Goal: Use online tool/utility: Utilize a website feature to perform a specific function

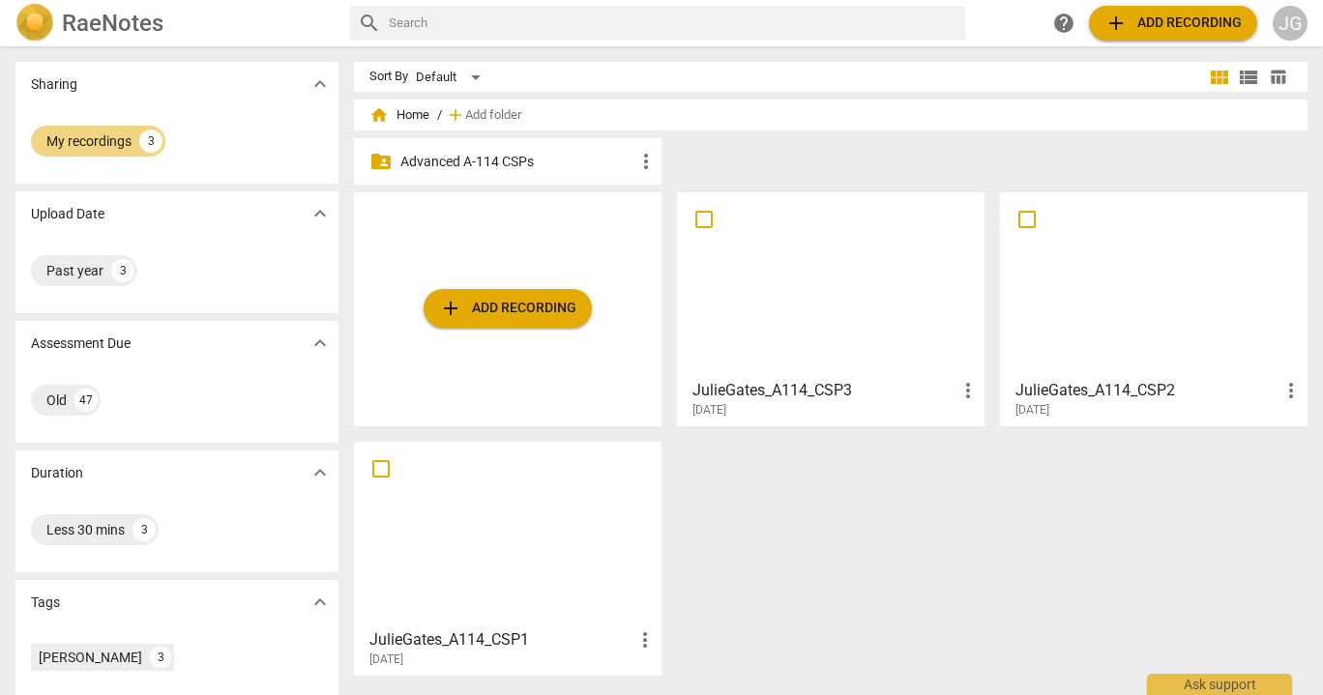
click at [499, 307] on span "add Add recording" at bounding box center [507, 308] width 137 height 23
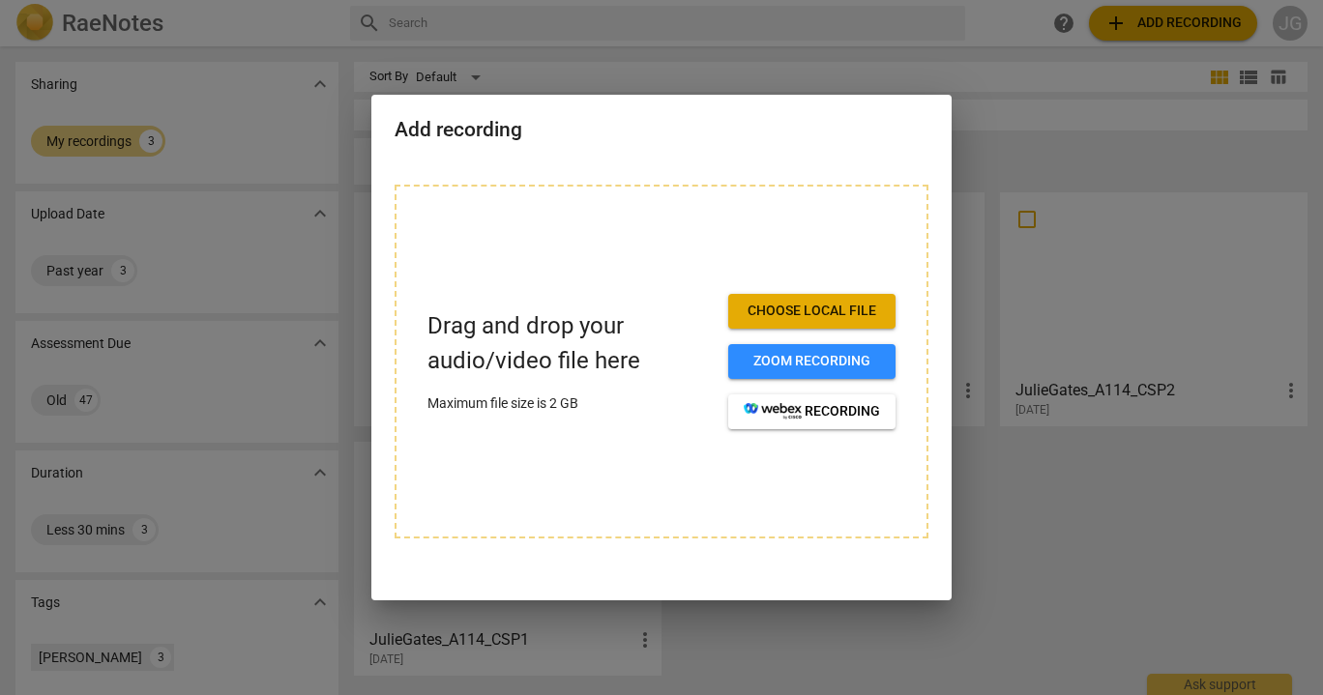
click at [833, 307] on span "Choose local file" at bounding box center [812, 311] width 136 height 19
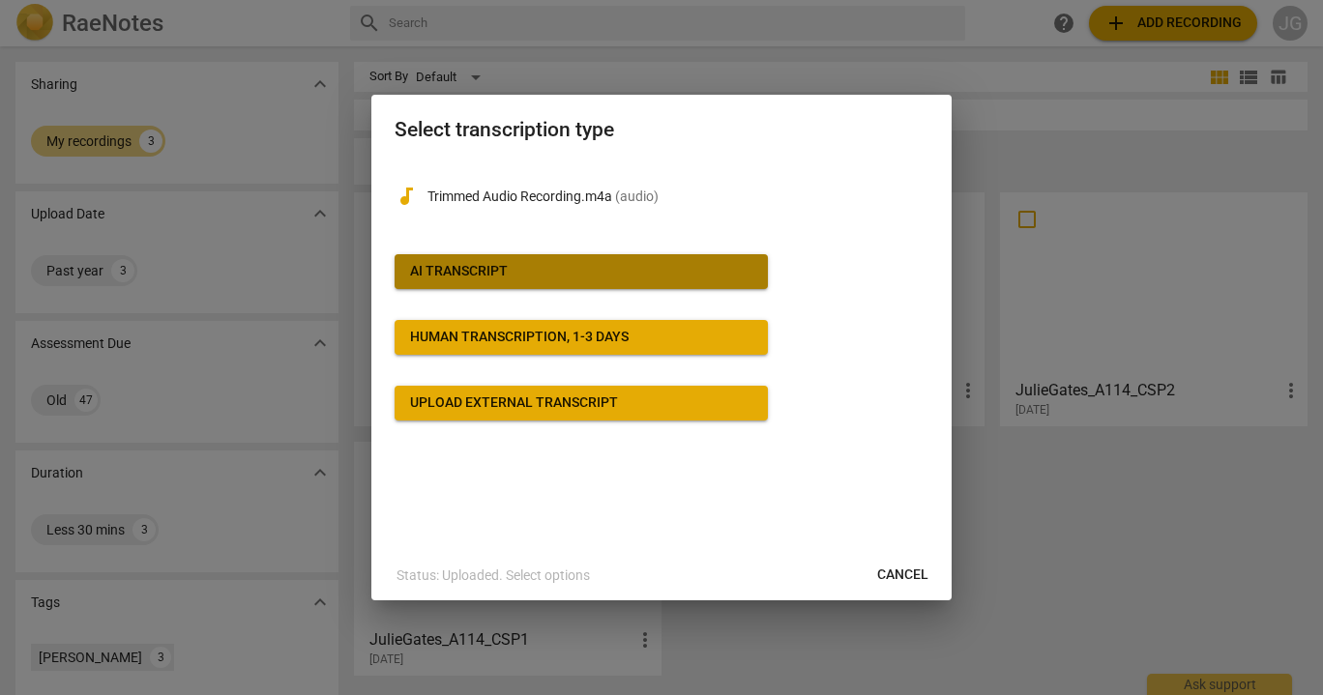
click at [458, 275] on div "AI Transcript" at bounding box center [459, 271] width 98 height 19
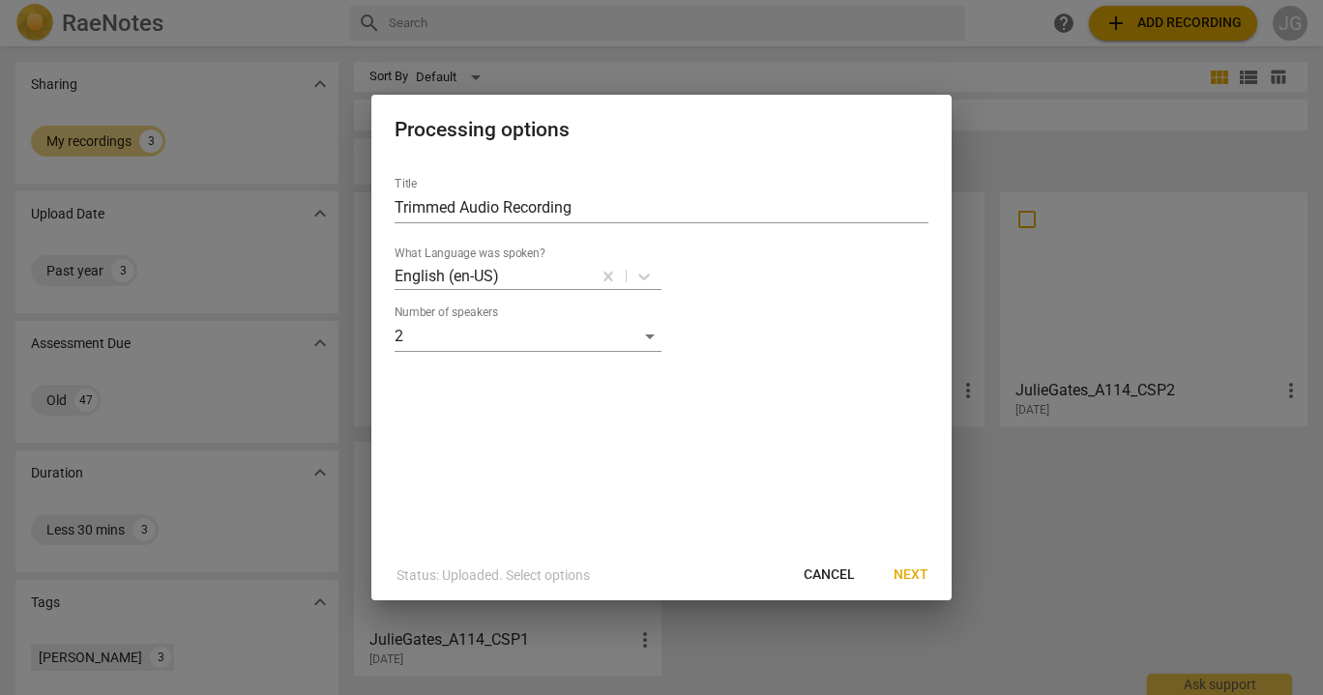
click at [914, 579] on span "Next" at bounding box center [911, 575] width 35 height 19
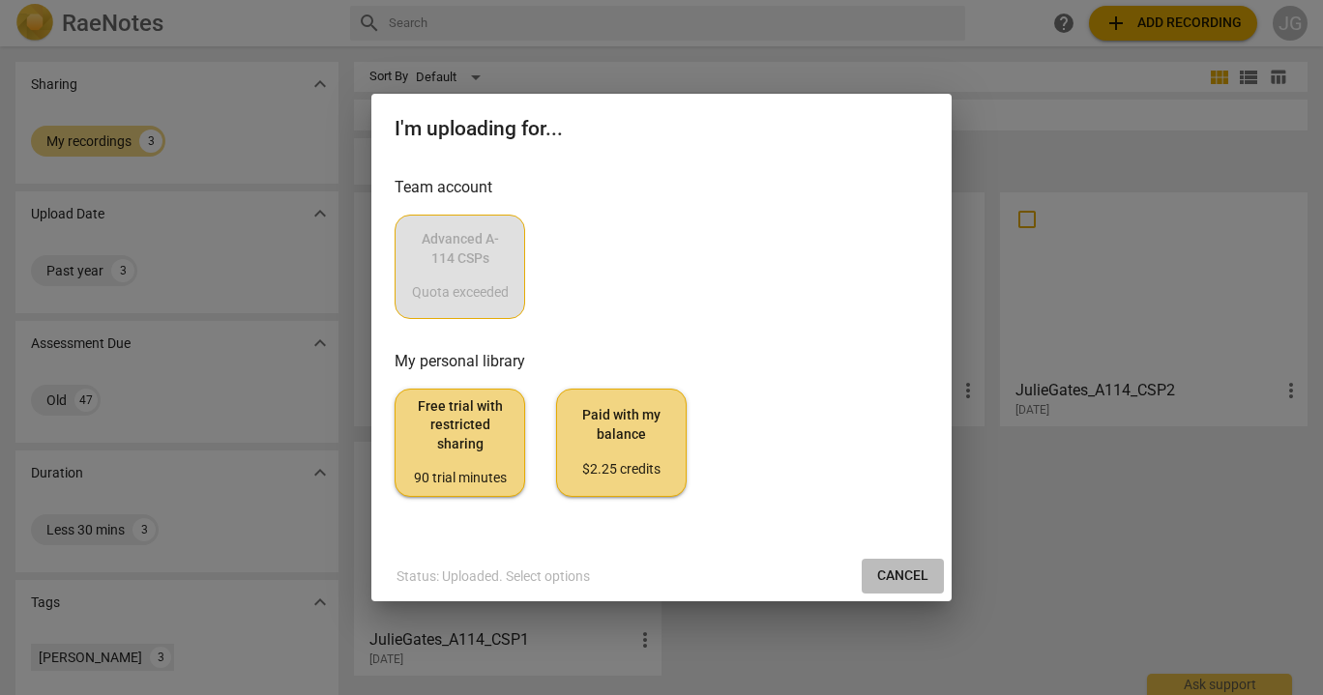
click at [904, 578] on span "Cancel" at bounding box center [902, 576] width 51 height 19
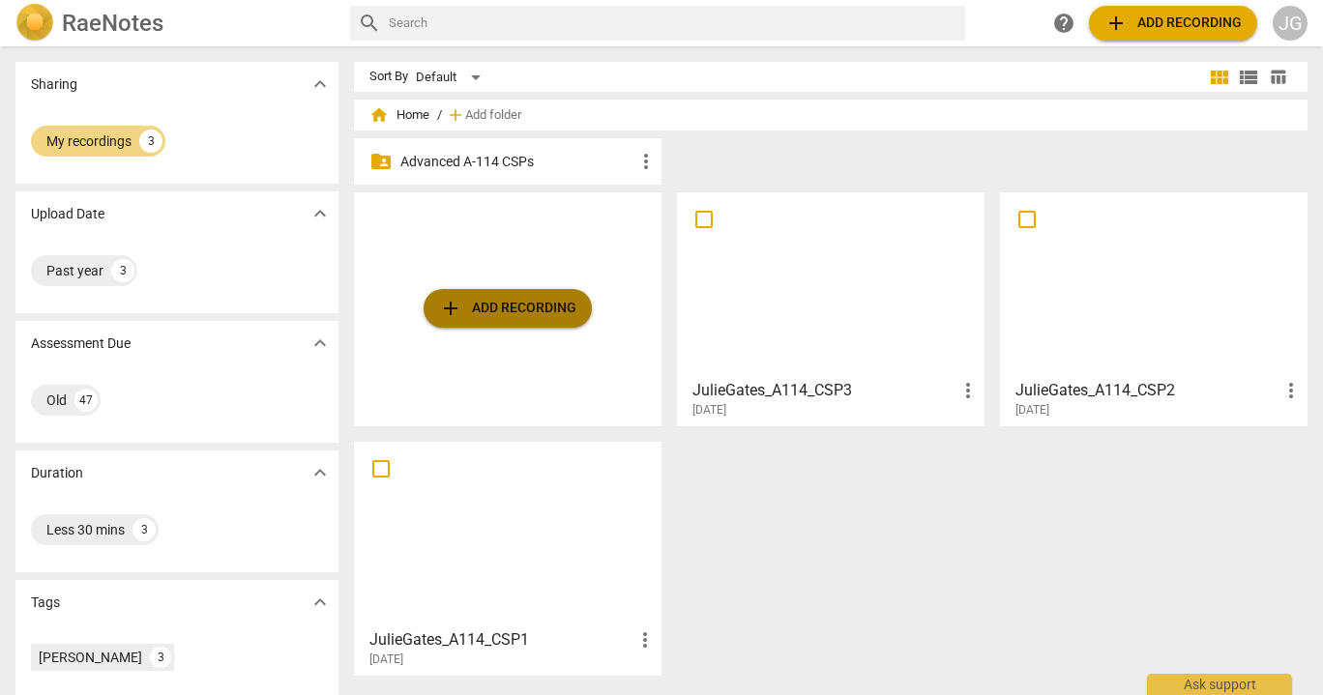
click at [503, 305] on span "add Add recording" at bounding box center [507, 308] width 137 height 23
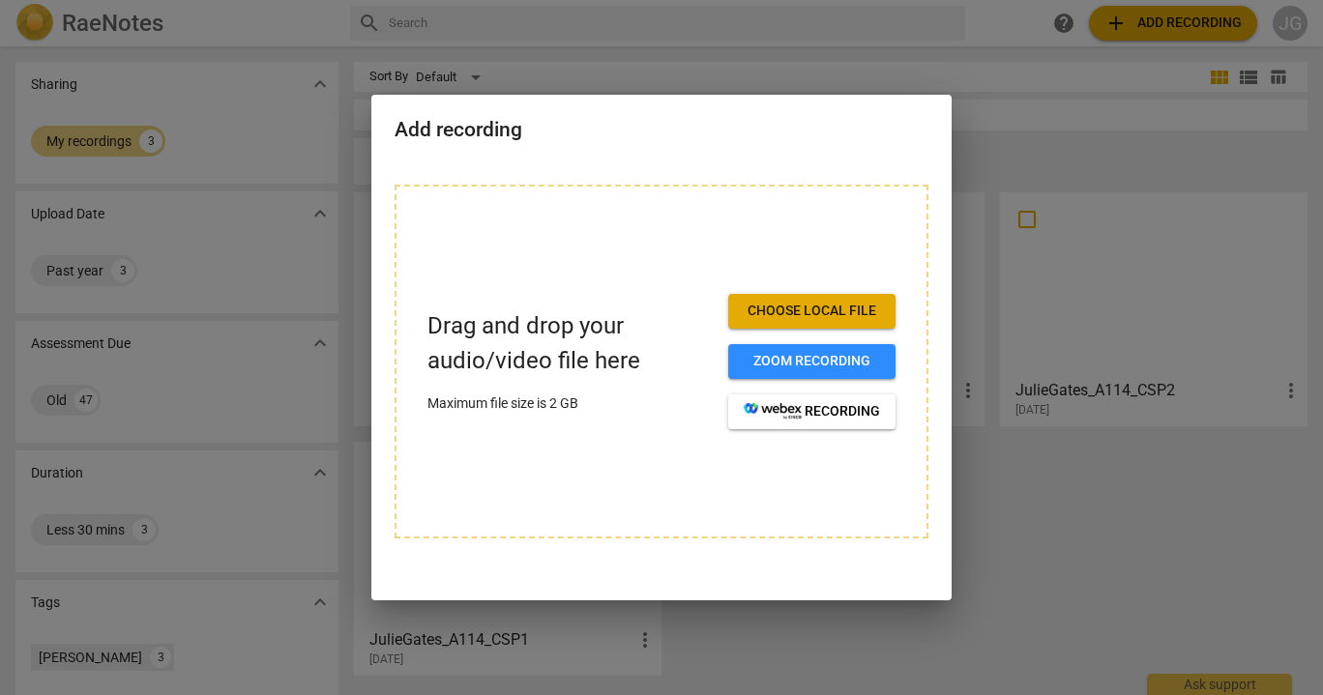
click at [777, 314] on span "Choose local file" at bounding box center [812, 311] width 136 height 19
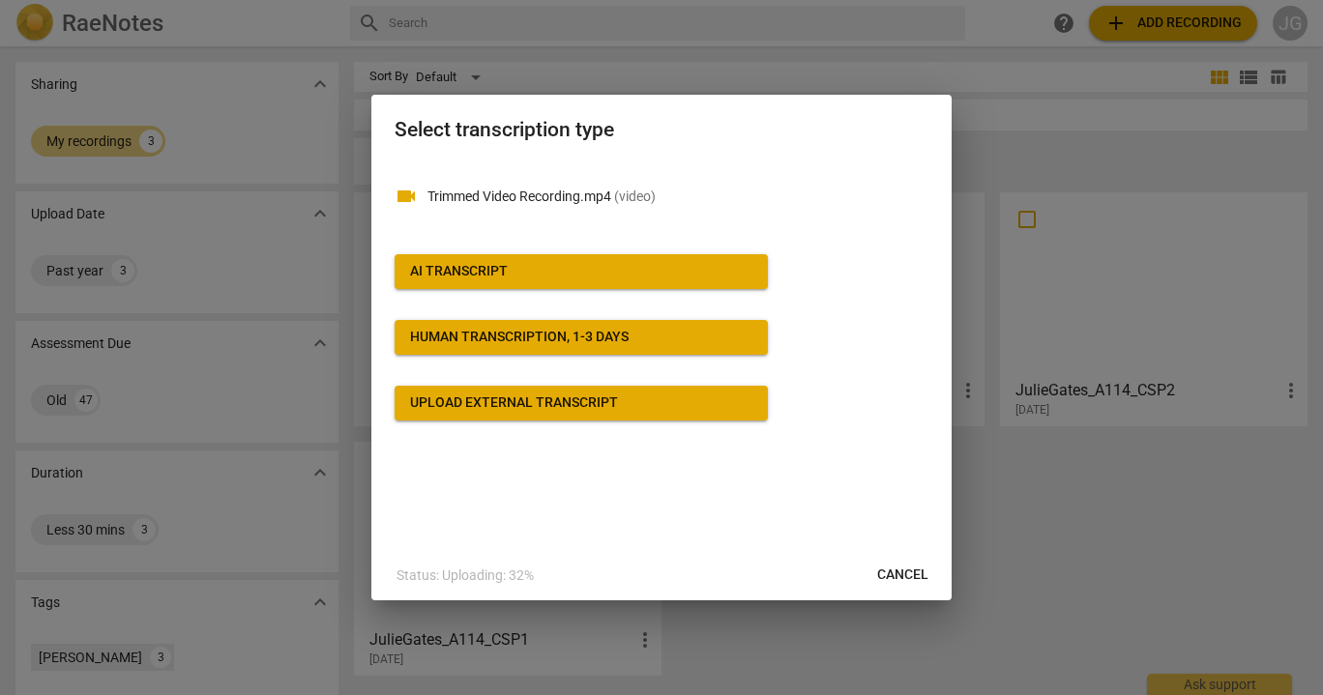
click at [490, 280] on div "AI Transcript" at bounding box center [459, 271] width 98 height 19
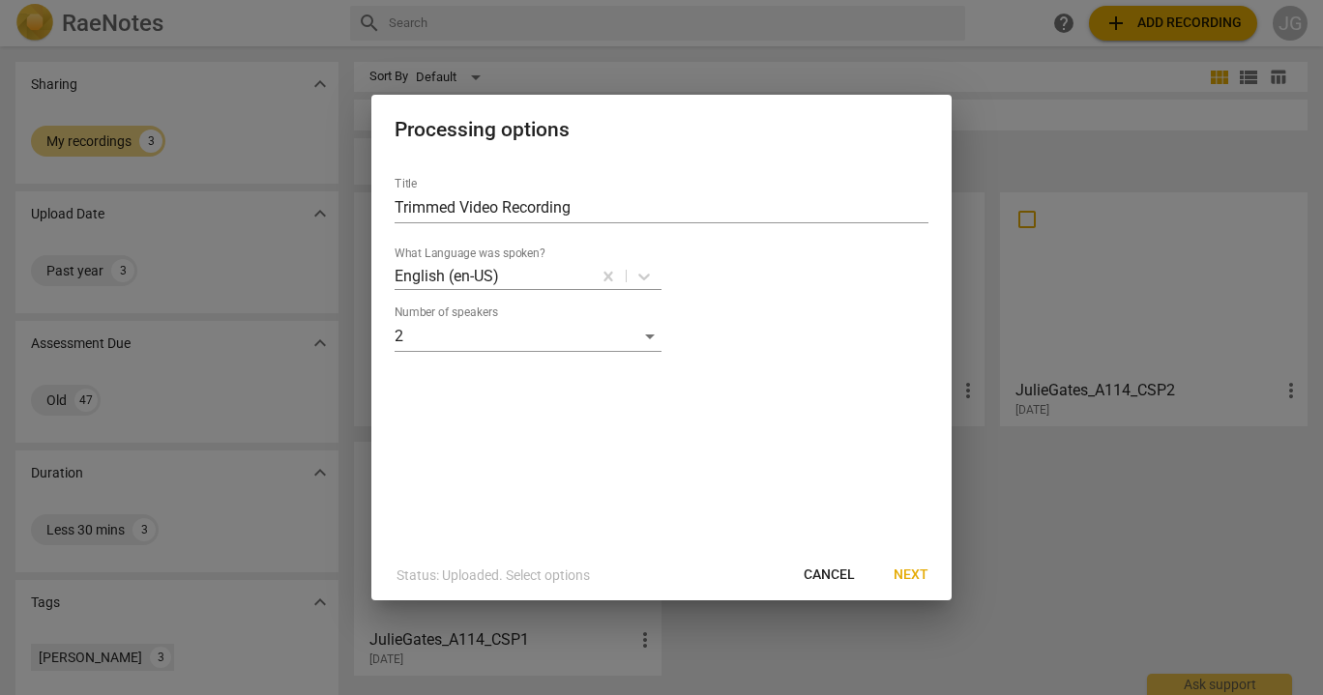
click at [912, 571] on span "Next" at bounding box center [911, 575] width 35 height 19
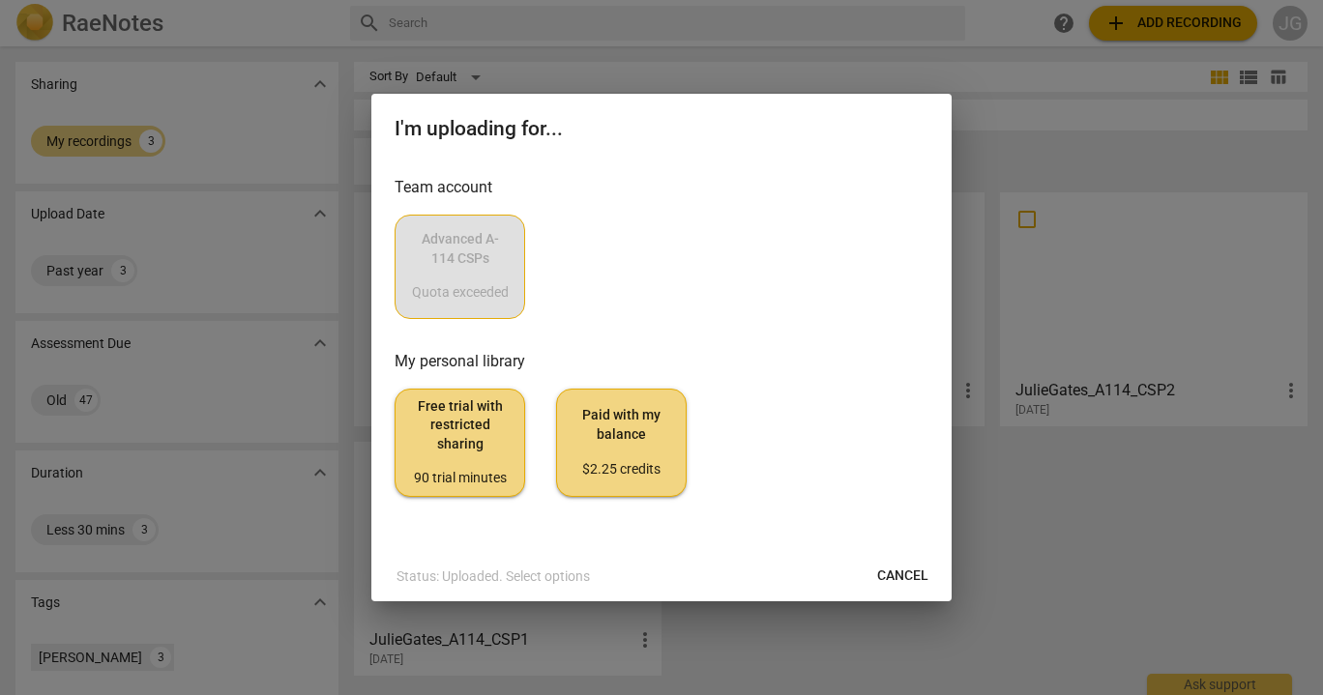
click at [457, 272] on div "Advanced A-114 CSPs Quota exceeded" at bounding box center [662, 267] width 534 height 104
click at [894, 577] on span "Cancel" at bounding box center [902, 576] width 51 height 19
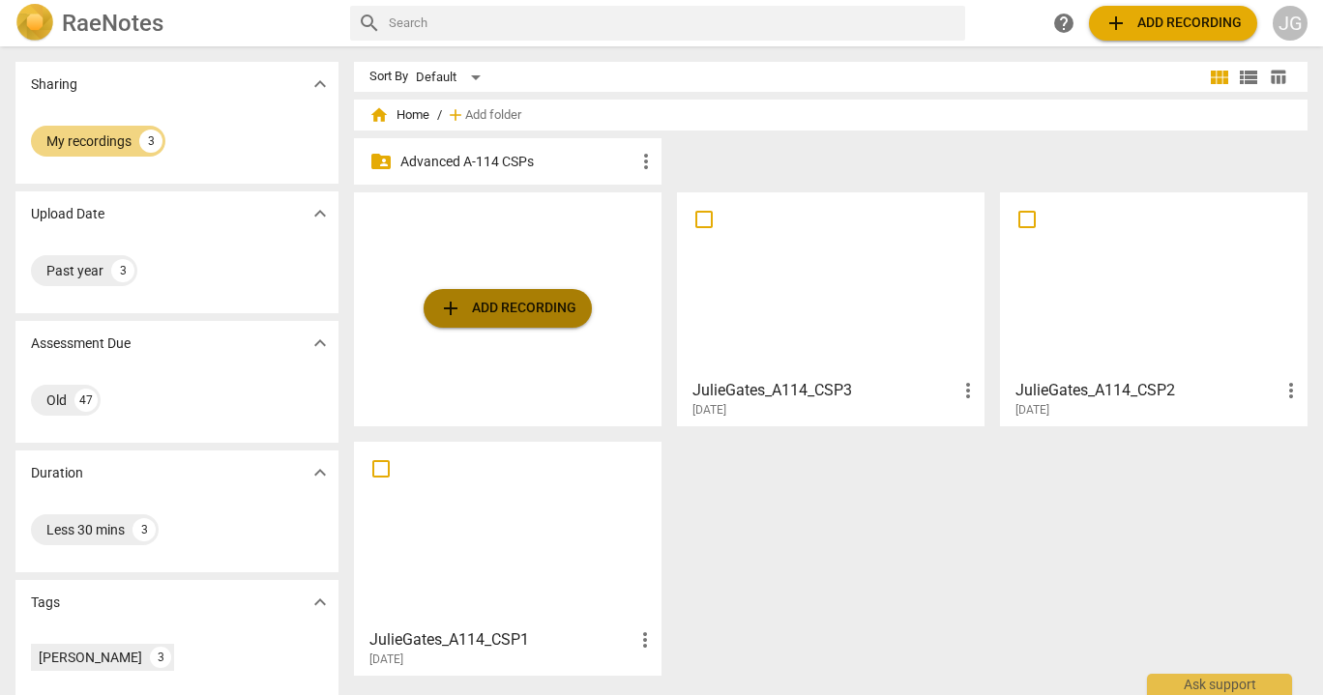
click at [484, 322] on button "add Add recording" at bounding box center [508, 308] width 168 height 39
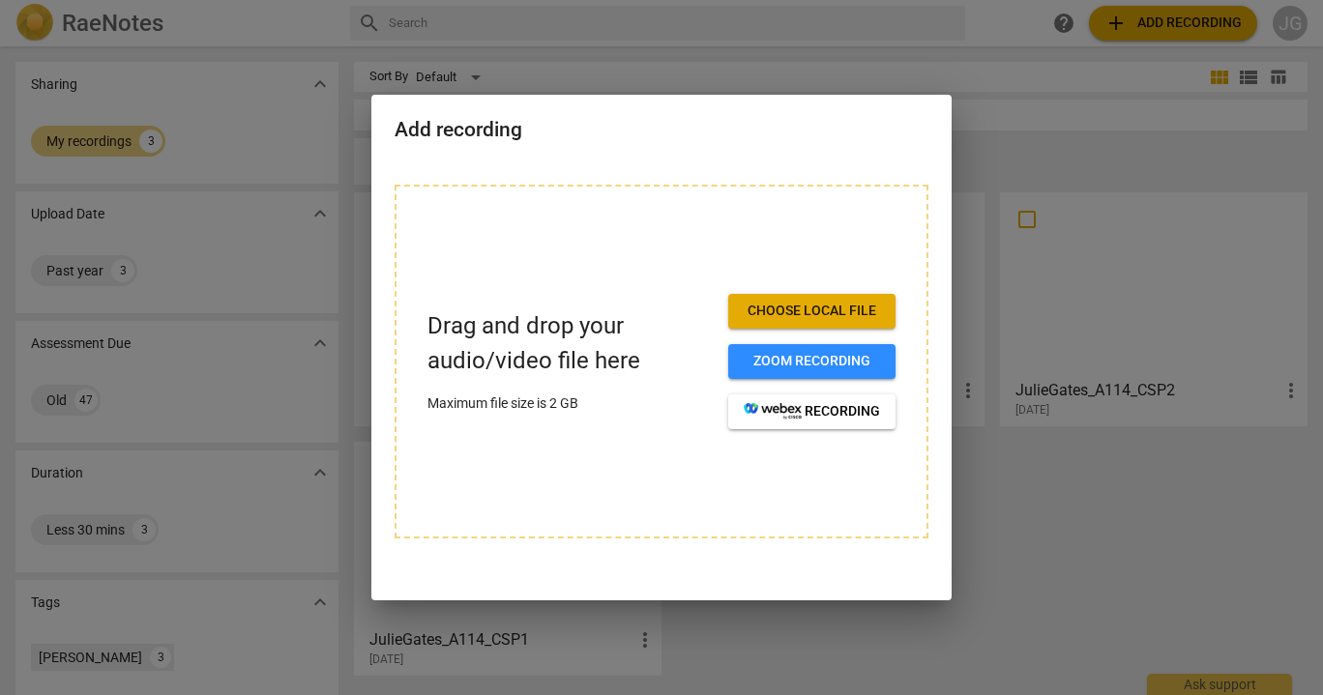
click at [771, 304] on span "Choose local file" at bounding box center [812, 311] width 136 height 19
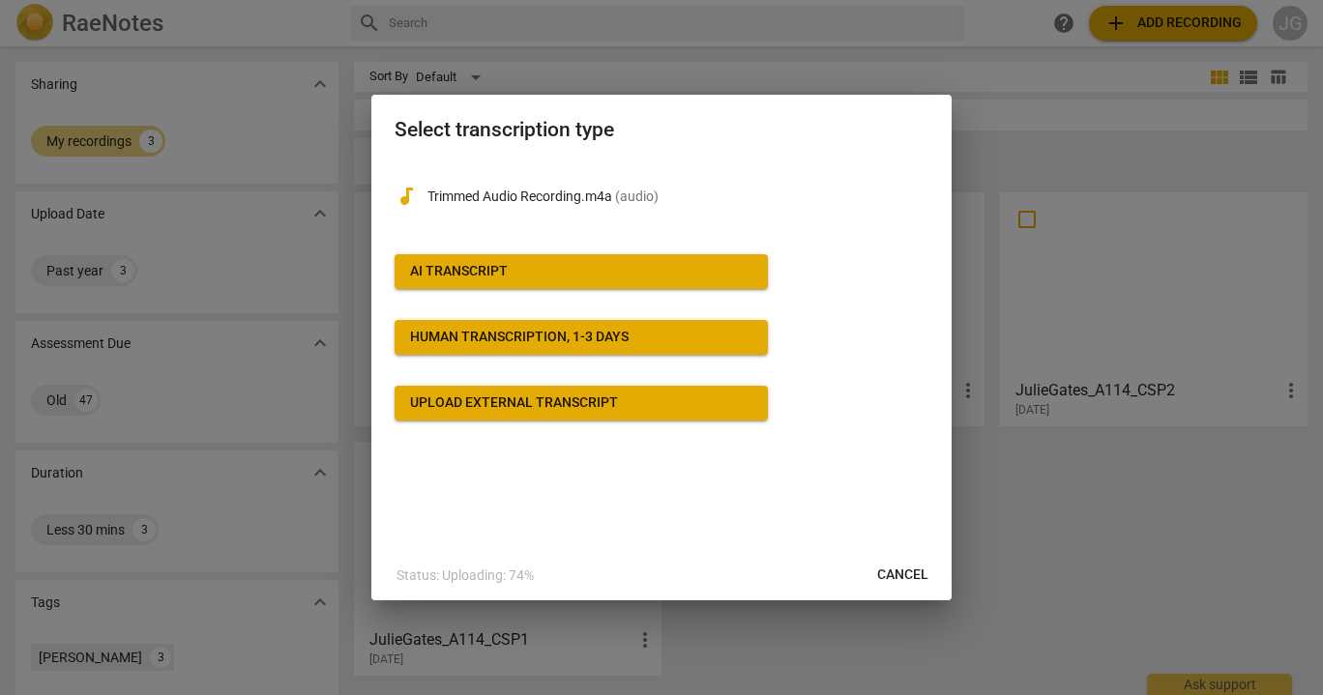
click at [495, 273] on div "AI Transcript" at bounding box center [459, 271] width 98 height 19
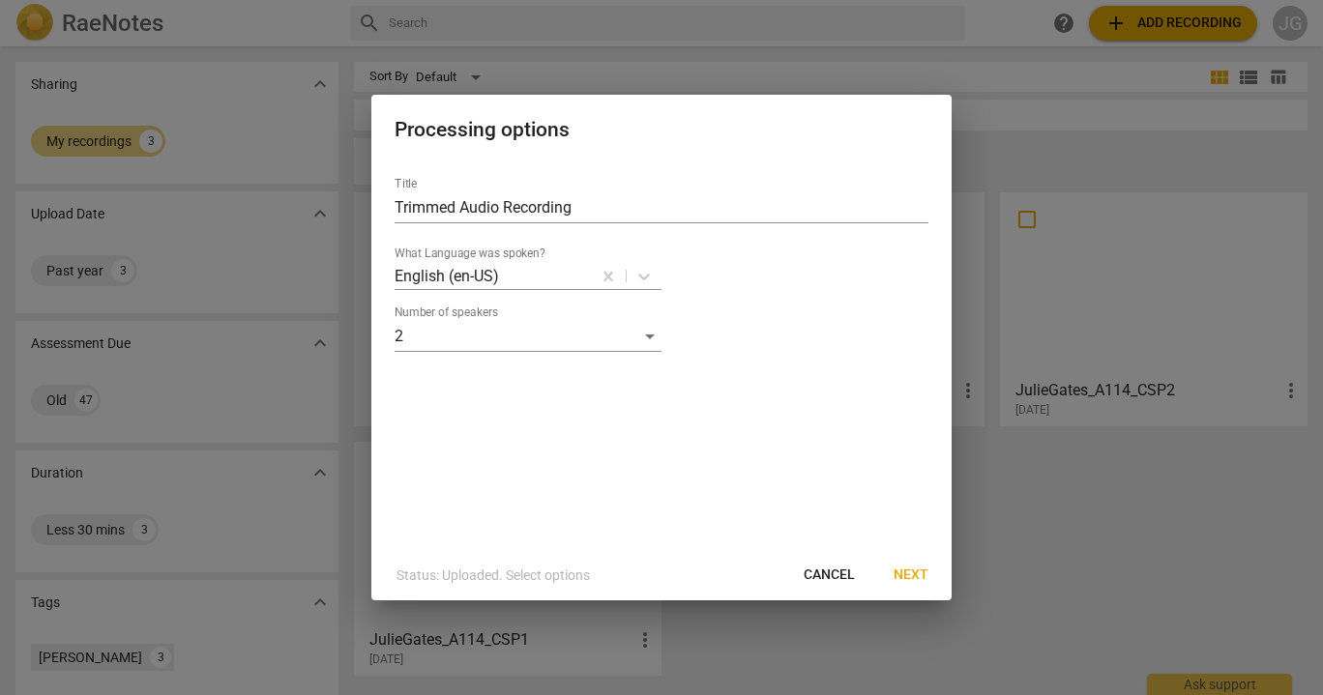
click at [916, 577] on span "Next" at bounding box center [911, 575] width 35 height 19
